Goal: Find specific page/section: Find specific page/section

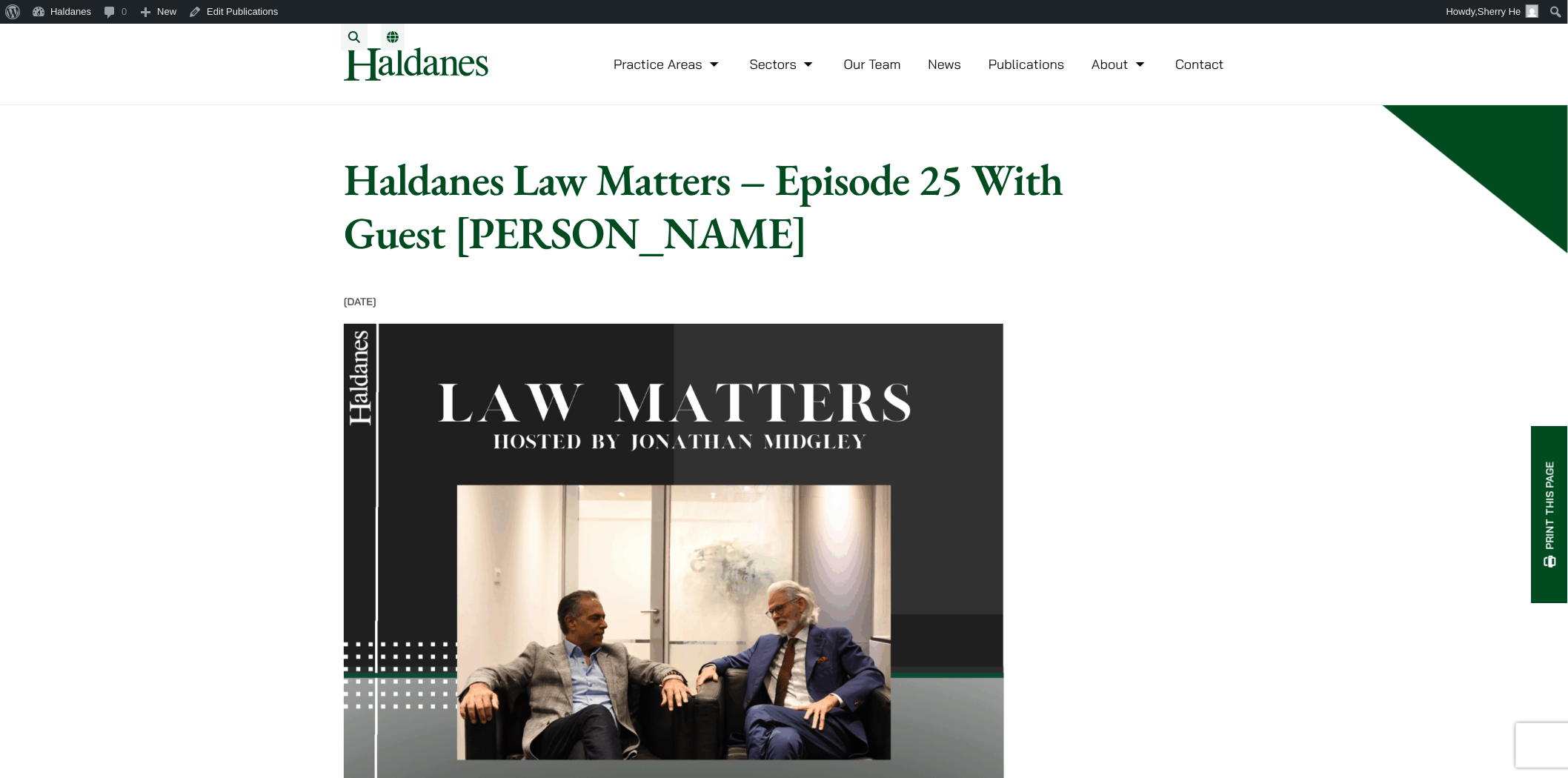
click at [893, 73] on link "Our Team" at bounding box center [872, 64] width 57 height 18
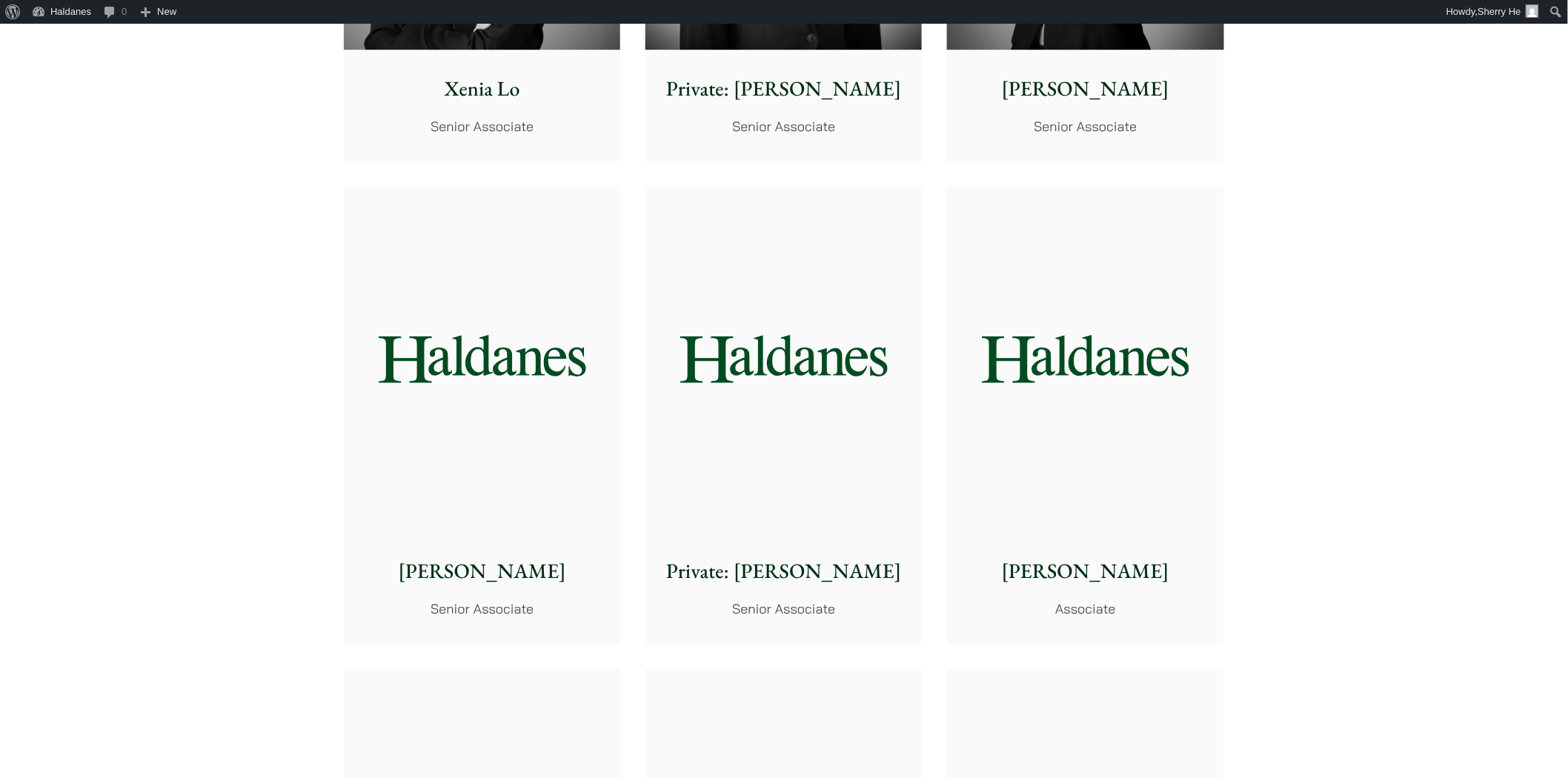
scroll to position [4035, 0]
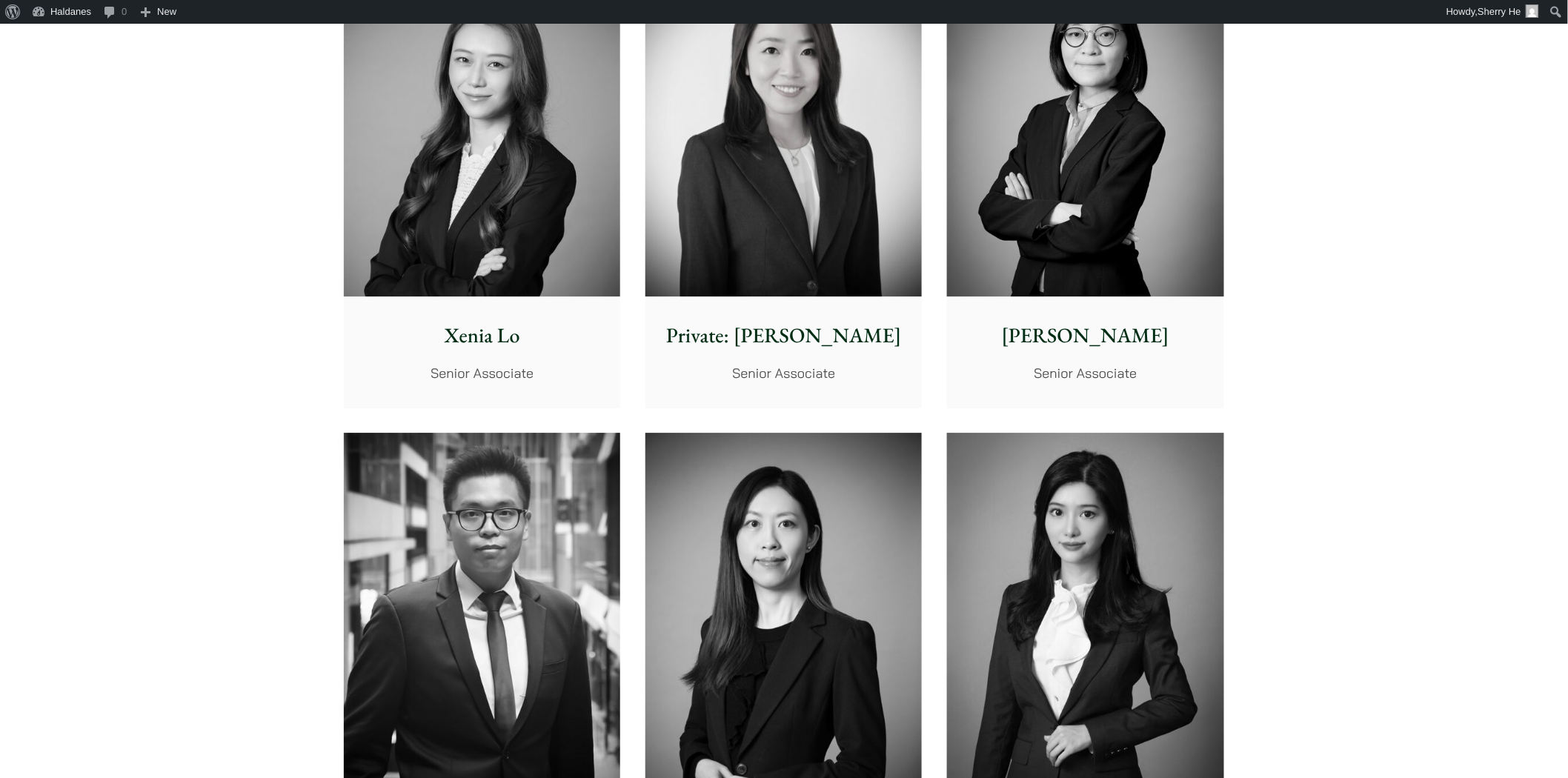
click at [1190, 278] on img at bounding box center [1085, 124] width 276 height 347
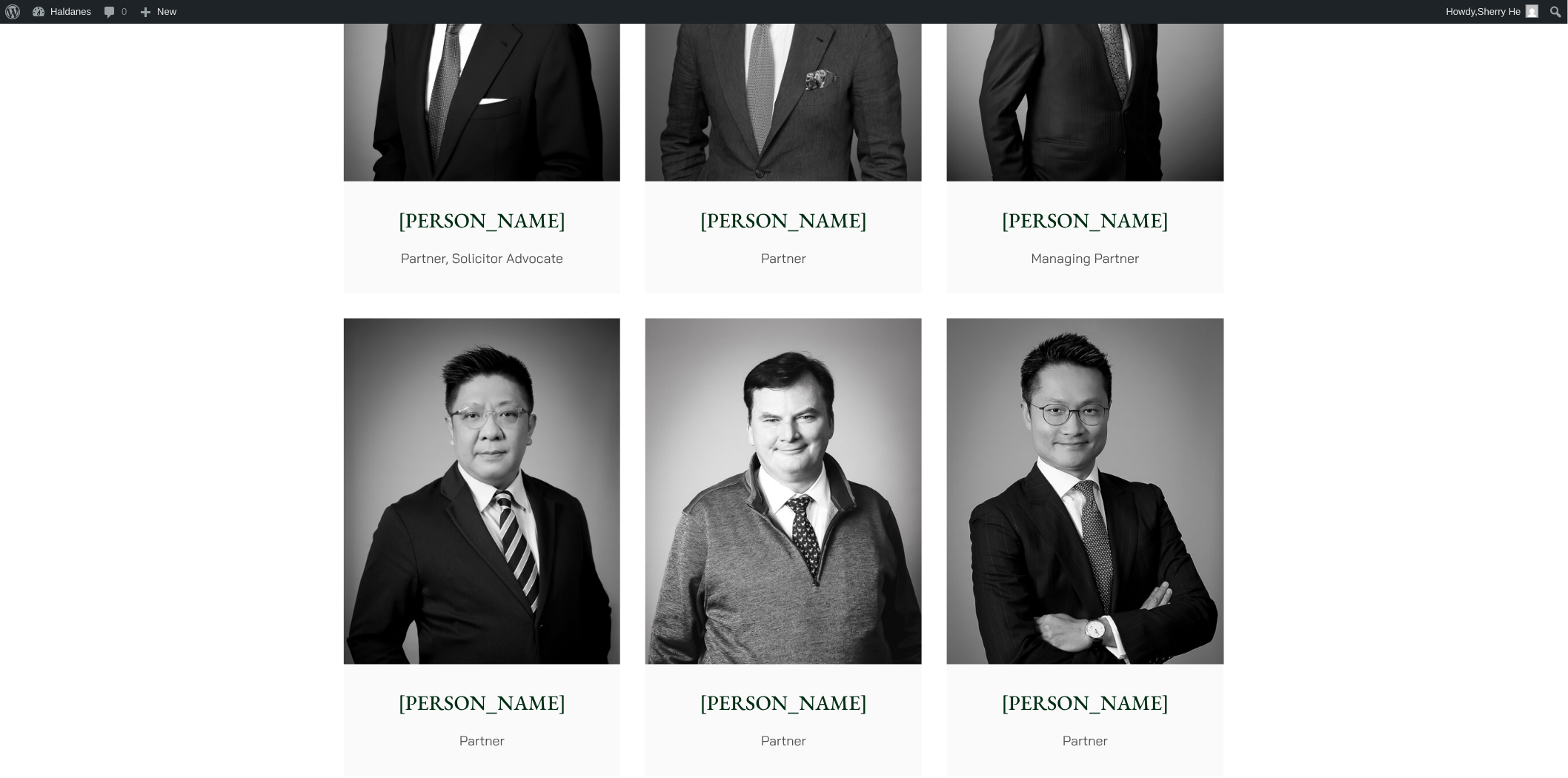
scroll to position [658, 0]
